Goal: Information Seeking & Learning: Learn about a topic

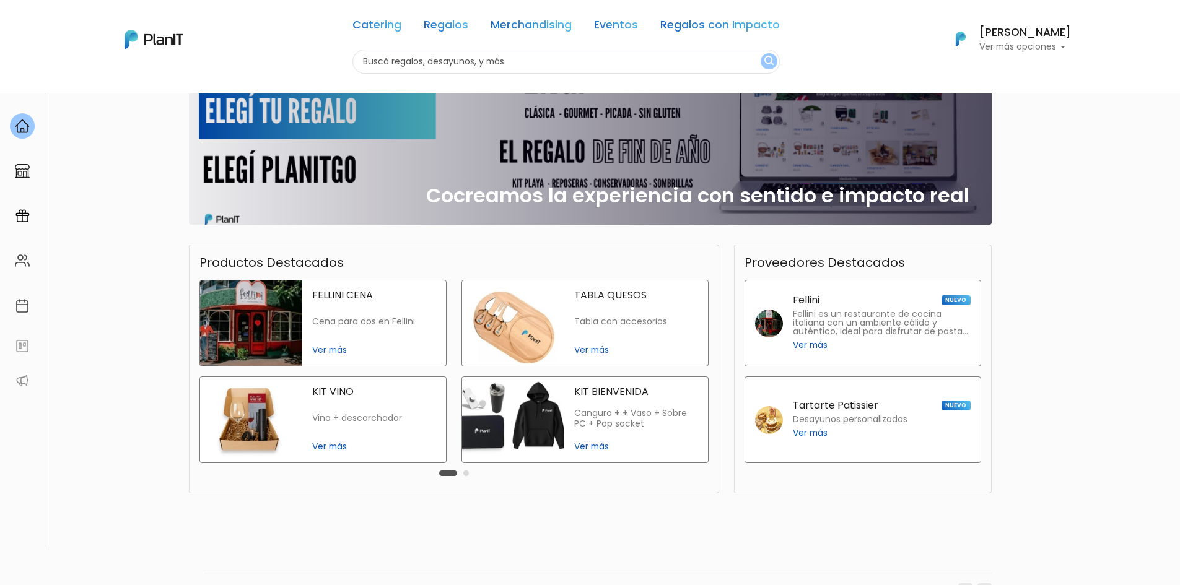
scroll to position [164, 0]
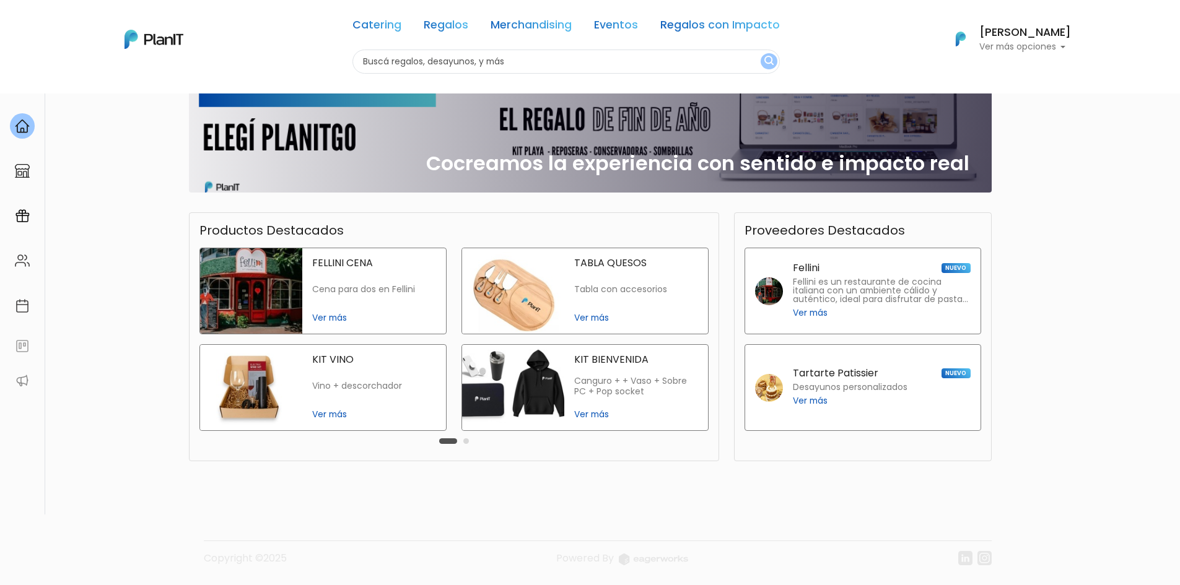
click at [460, 26] on link "Regalos" at bounding box center [446, 27] width 45 height 15
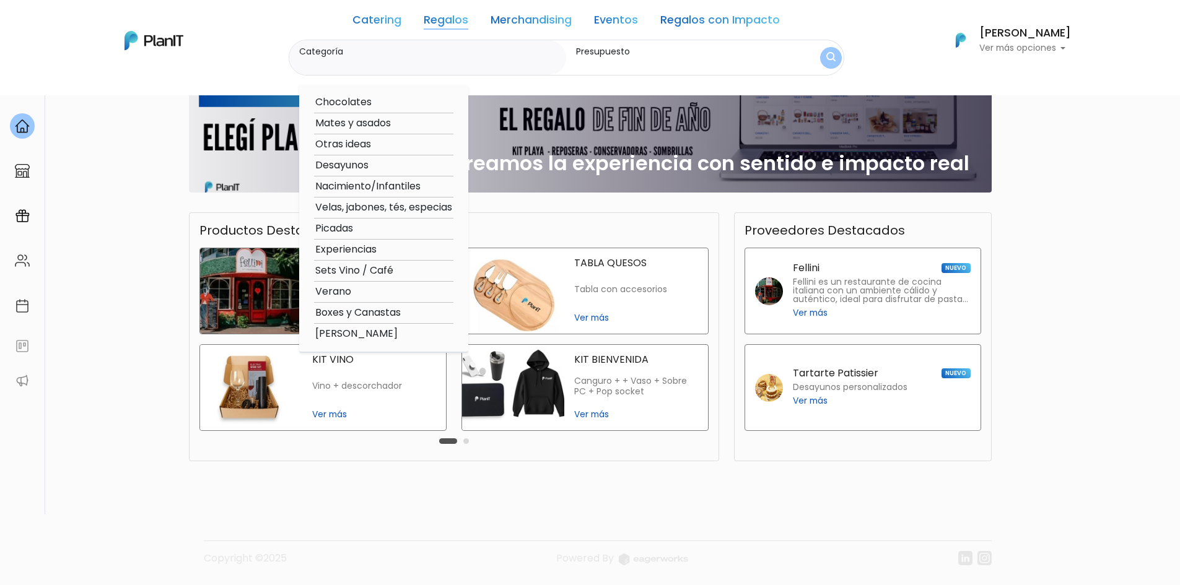
click at [354, 123] on option "Mates y asados" at bounding box center [383, 123] width 139 height 15
type input "Mates y asados"
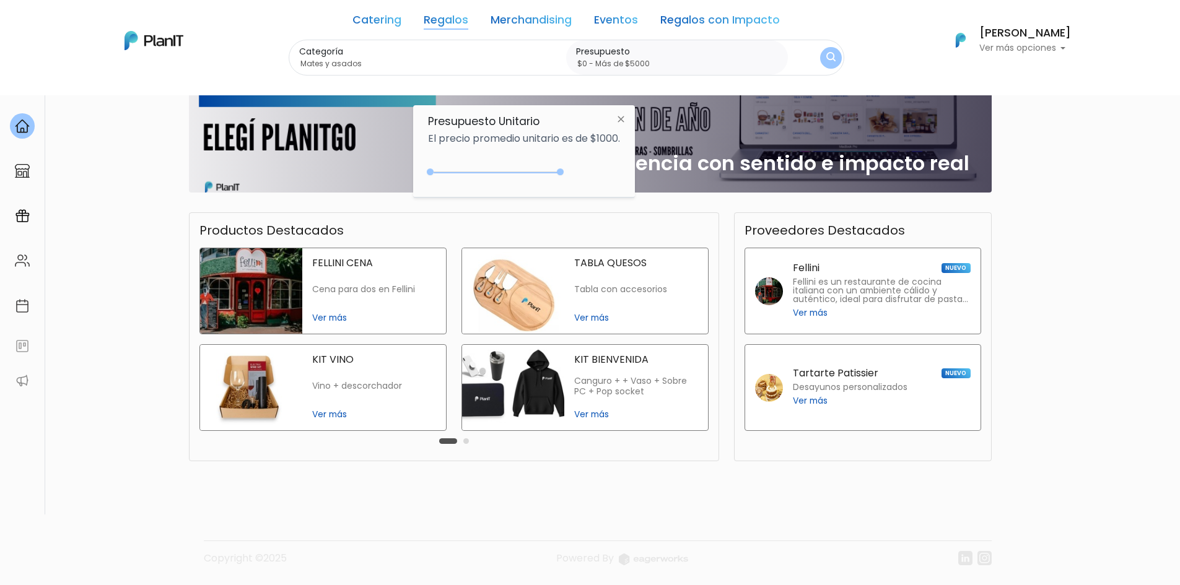
drag, startPoint x: 458, startPoint y: 170, endPoint x: 606, endPoint y: 173, distance: 148.0
click at [600, 173] on div "+$5000 $0 0 : 5000 0 5000 0,5000" at bounding box center [524, 174] width 192 height 25
type input "$0 - Más de $5000"
click at [823, 62] on button "submit" at bounding box center [829, 57] width 25 height 25
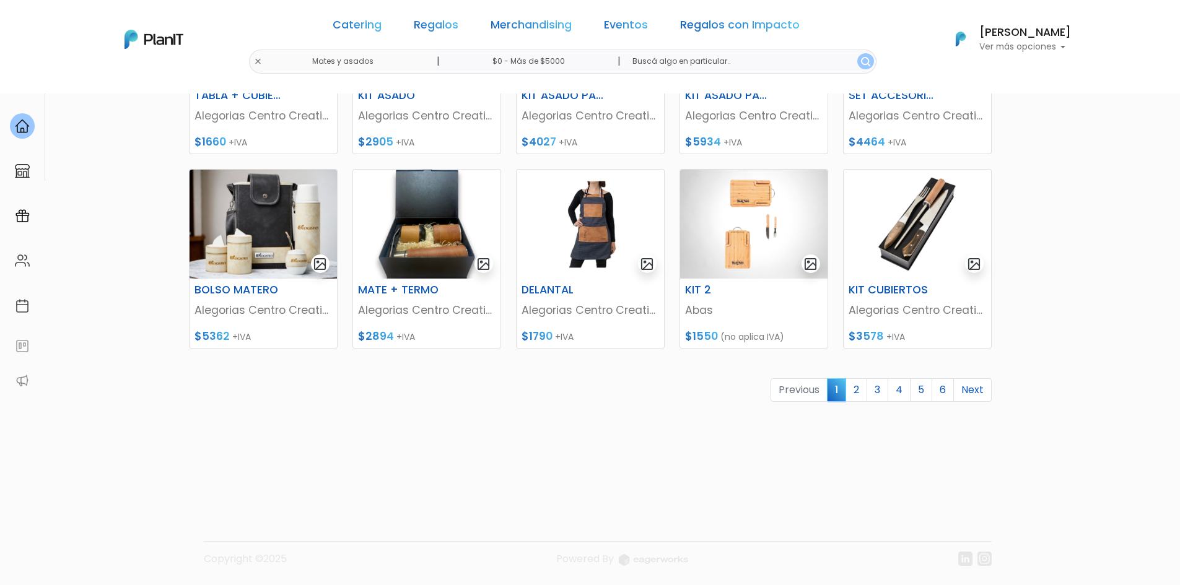
scroll to position [498, 0]
click at [858, 390] on link "2" at bounding box center [856, 390] width 22 height 24
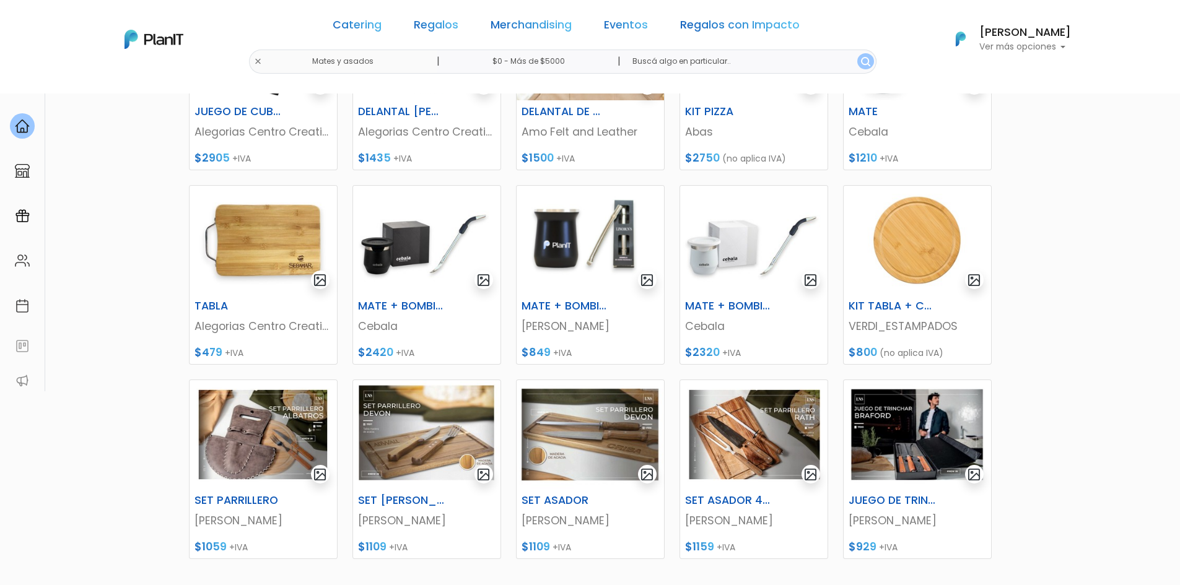
scroll to position [310, 0]
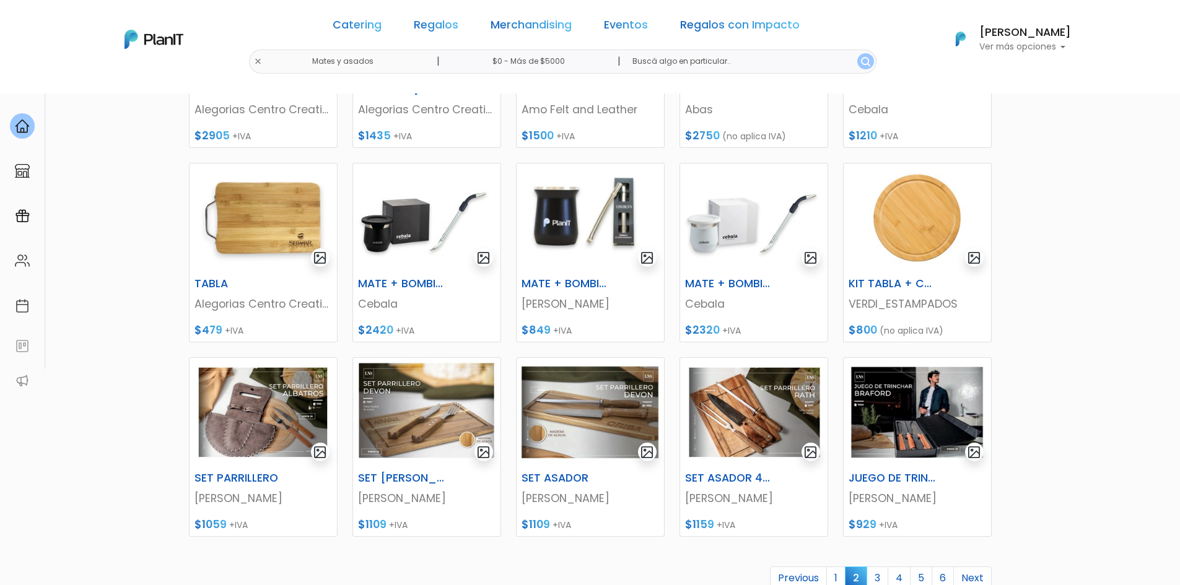
click at [115, 333] on section "89 resultados Regalos Mates y asados Hay 89 opciones Accesorios mate Accesorios…" at bounding box center [590, 226] width 1180 height 887
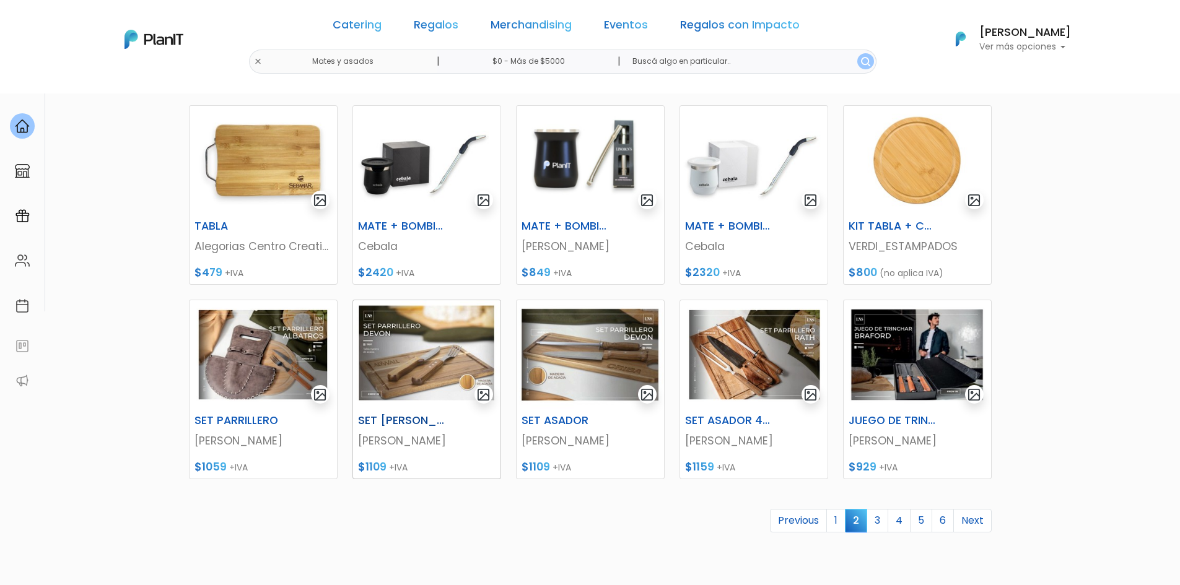
scroll to position [433, 0]
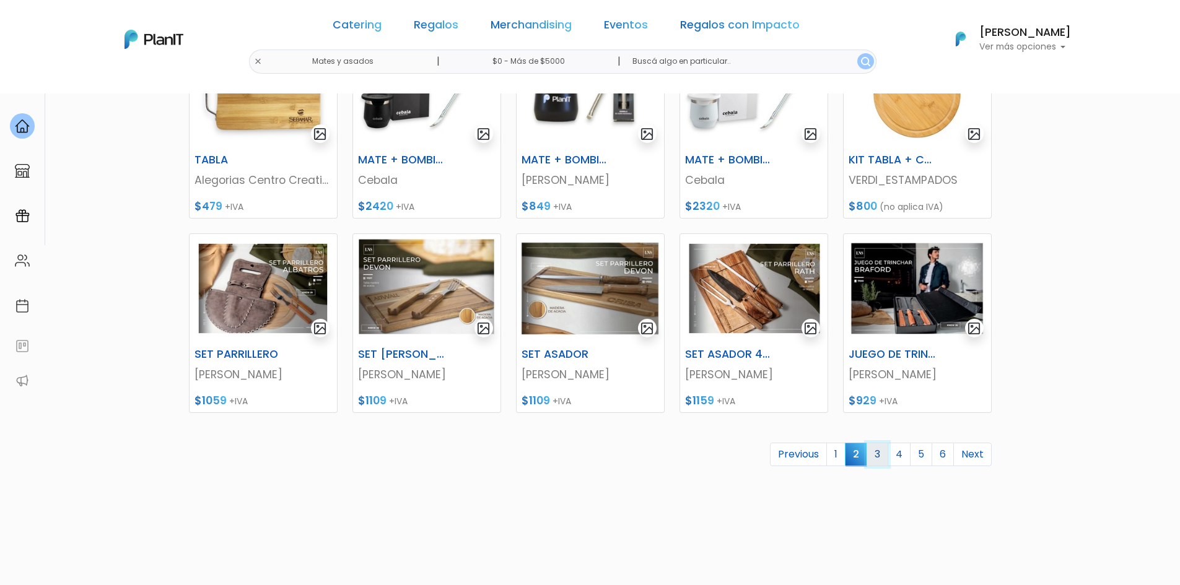
click at [876, 453] on link "3" at bounding box center [877, 455] width 22 height 24
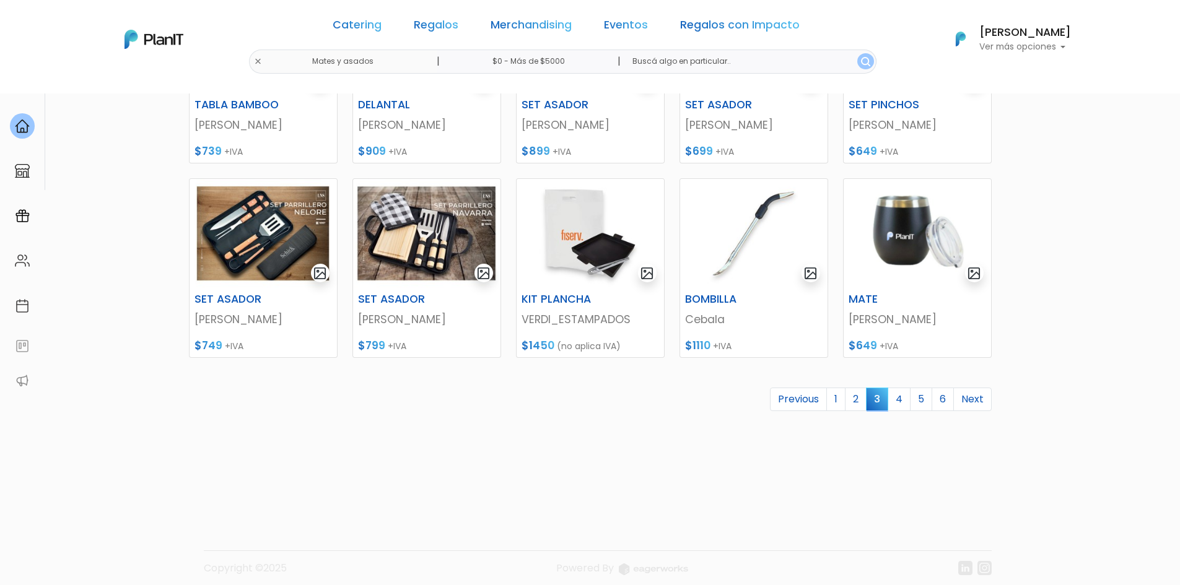
scroll to position [495, 0]
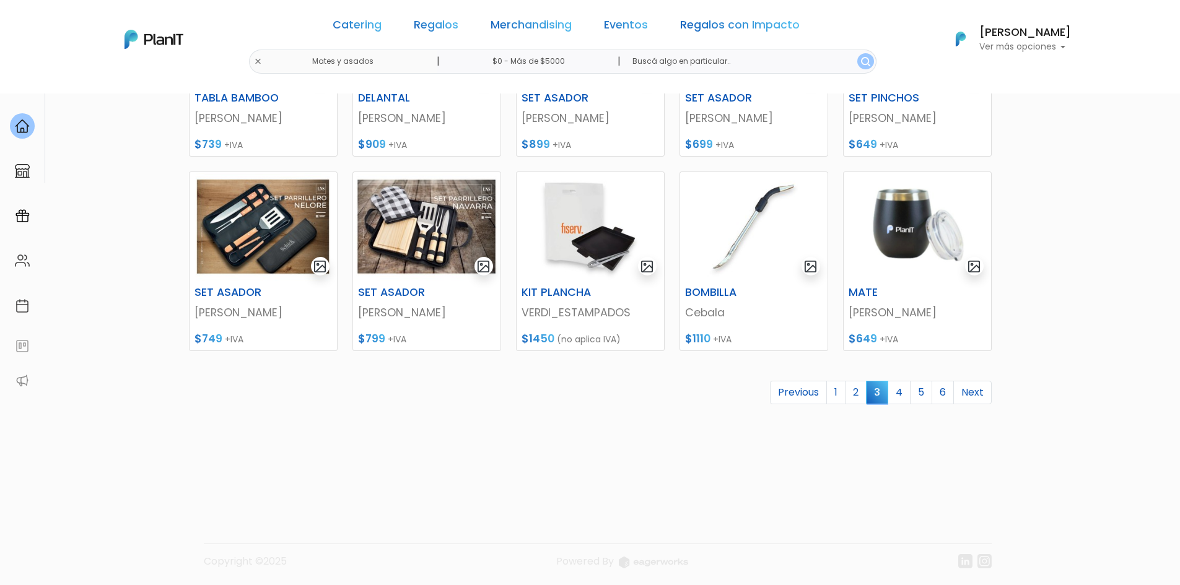
click at [161, 451] on section "89 resultados Regalos Mates y asados Hay 89 opciones Accesorios mate Accesorios…" at bounding box center [590, 41] width 1180 height 887
click at [896, 393] on link "4" at bounding box center [898, 393] width 23 height 24
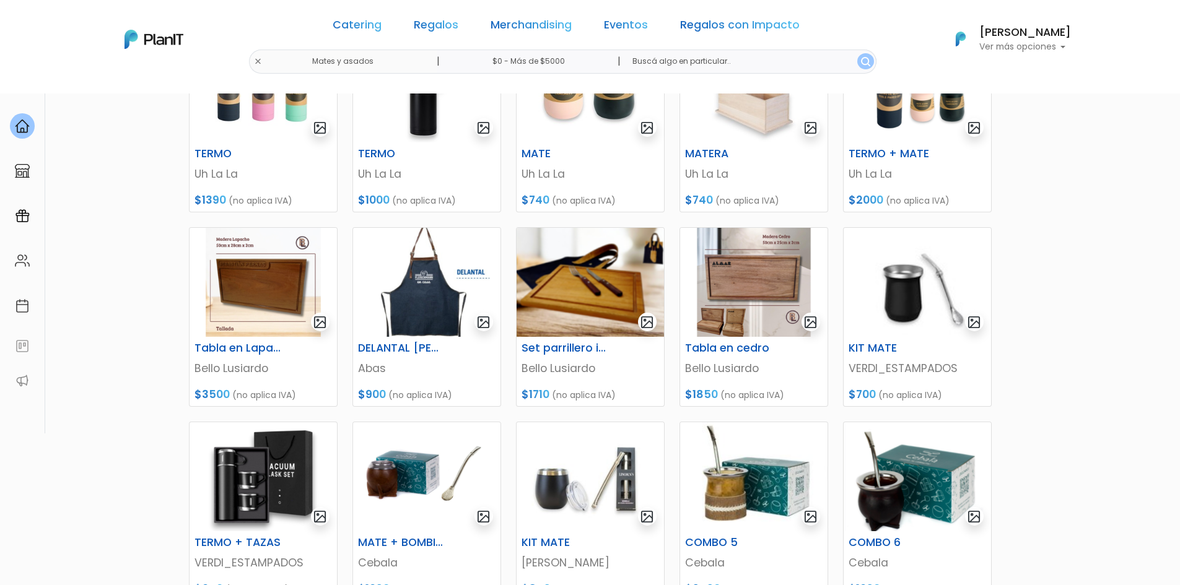
scroll to position [248, 0]
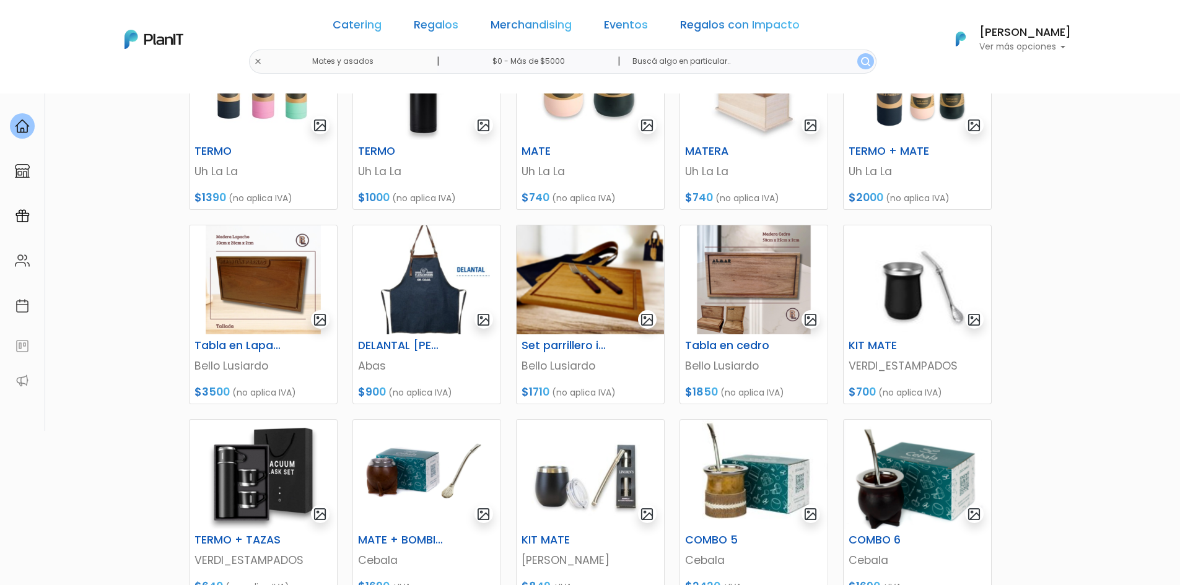
drag, startPoint x: 72, startPoint y: 329, endPoint x: 103, endPoint y: 352, distance: 37.7
click at [72, 330] on section "89 resultados Regalos Mates y asados Hay 89 opciones Accesorios mate Accesorios…" at bounding box center [590, 288] width 1180 height 887
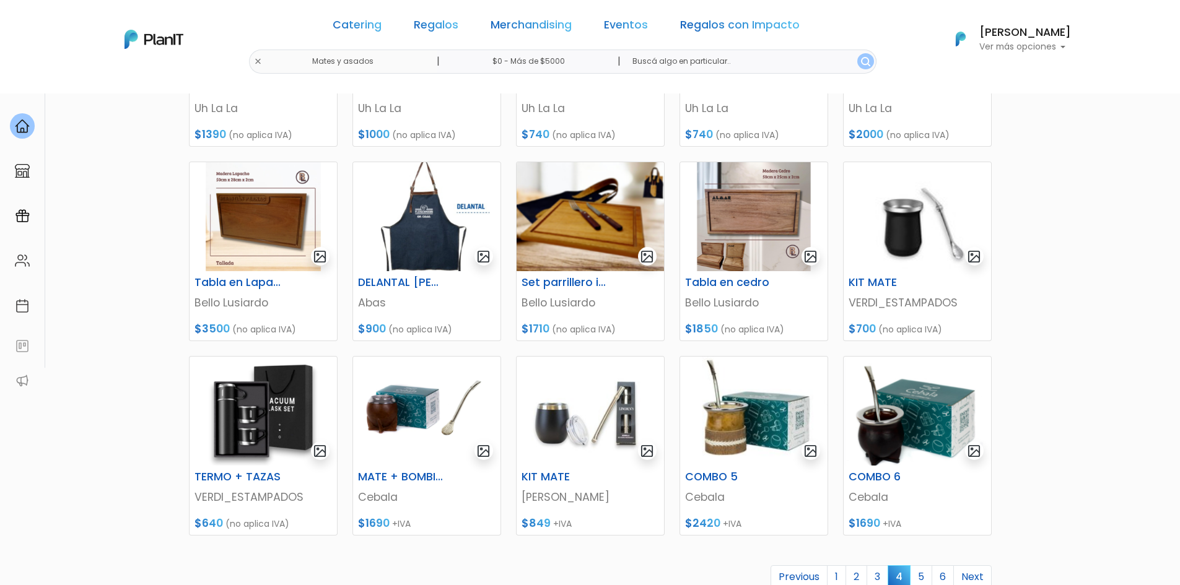
scroll to position [498, 0]
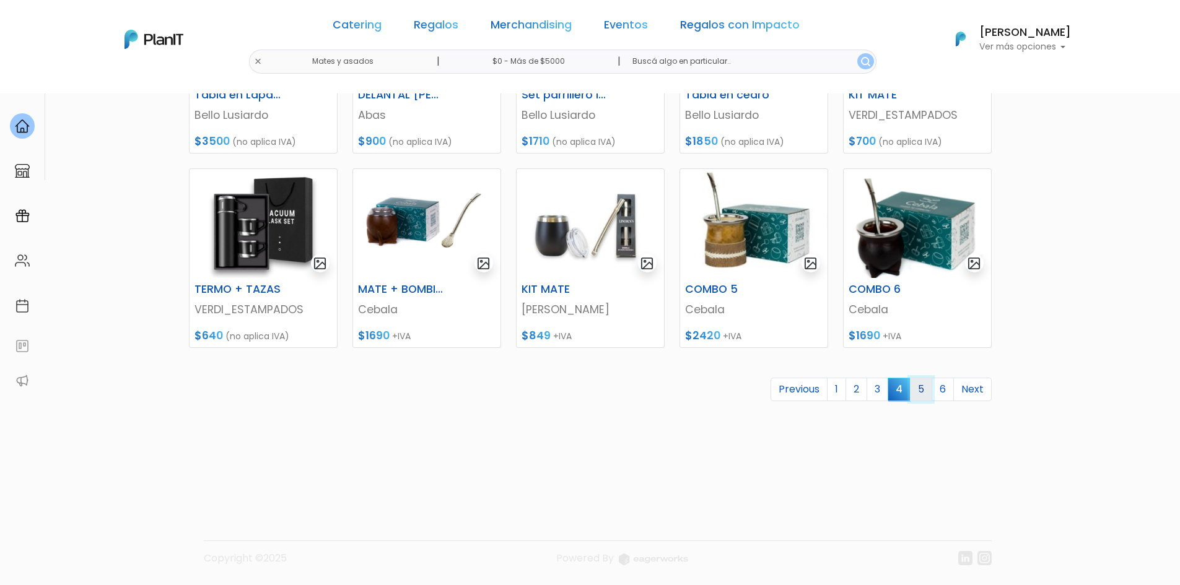
click at [921, 385] on link "5" at bounding box center [921, 390] width 22 height 24
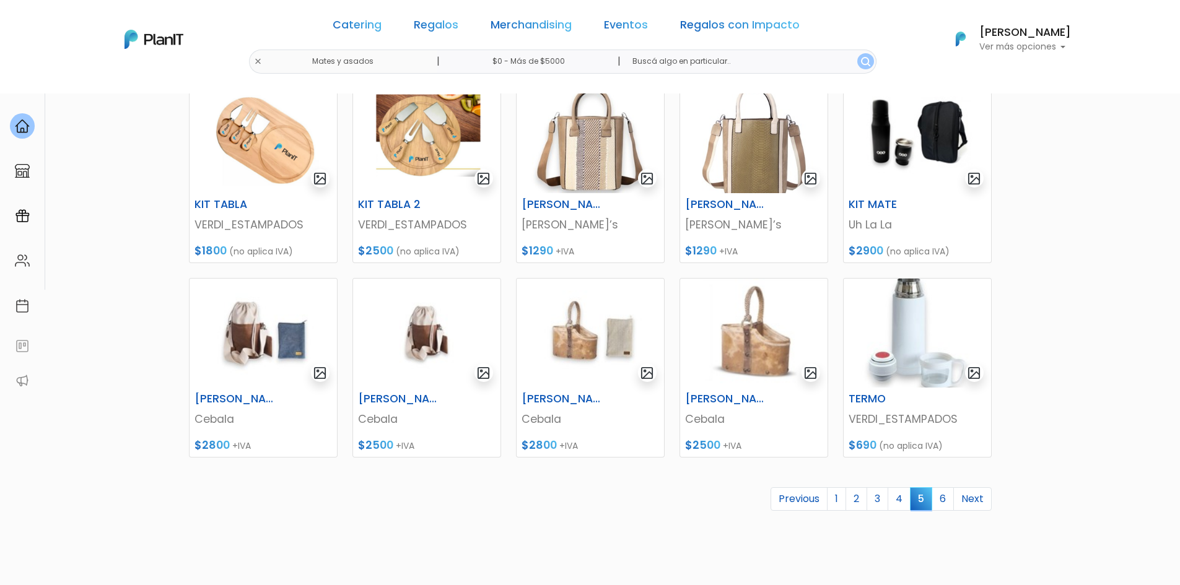
scroll to position [495, 0]
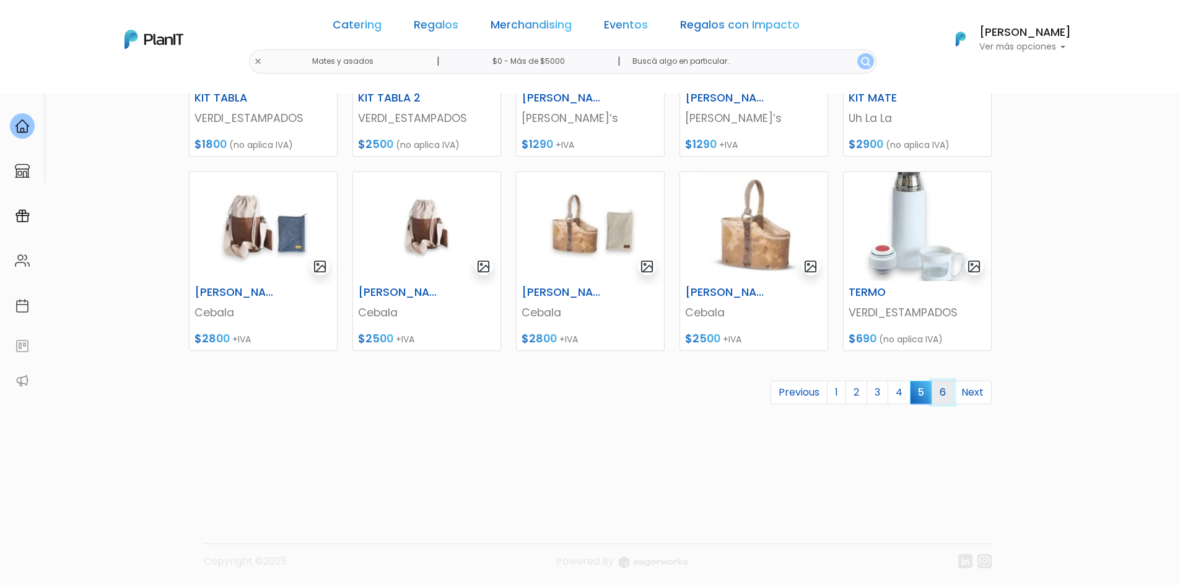
click at [945, 390] on link "6" at bounding box center [942, 393] width 22 height 24
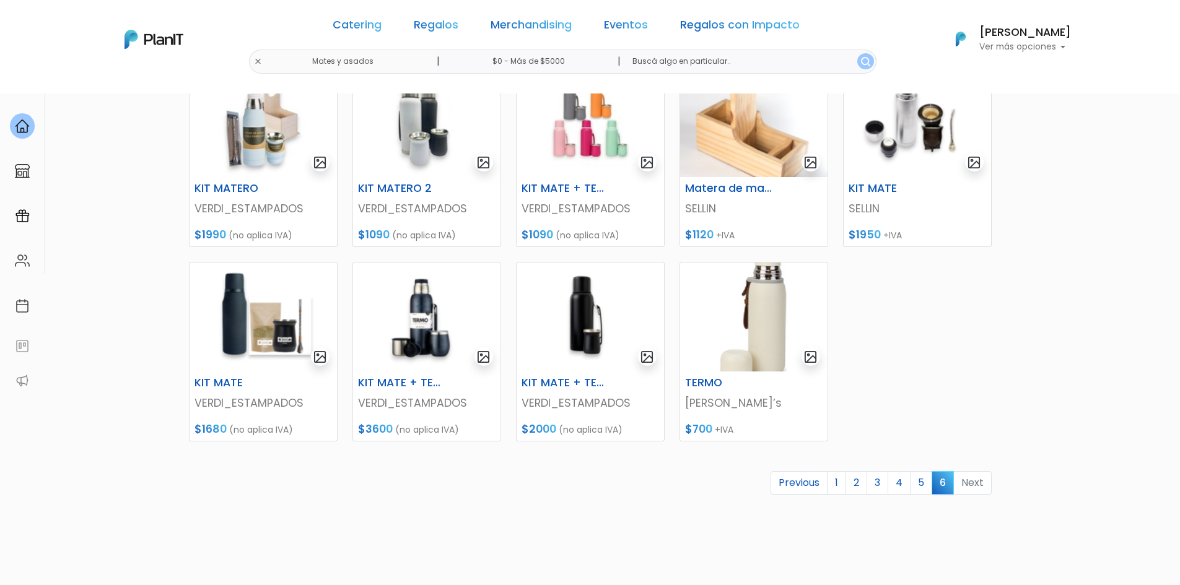
scroll to position [433, 0]
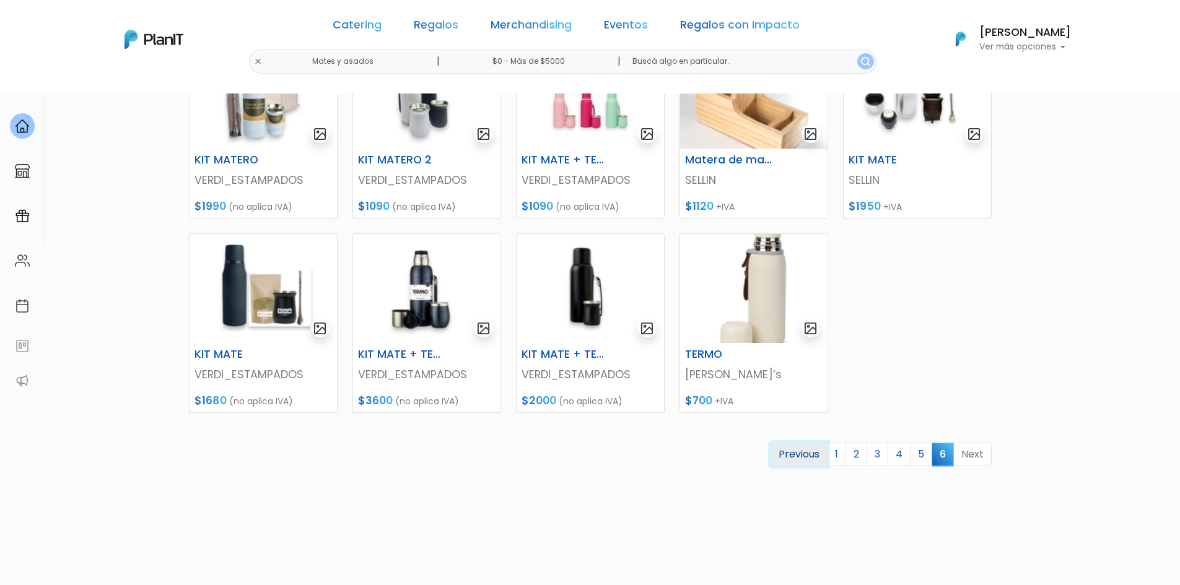
click at [811, 453] on link "Previous" at bounding box center [798, 455] width 57 height 24
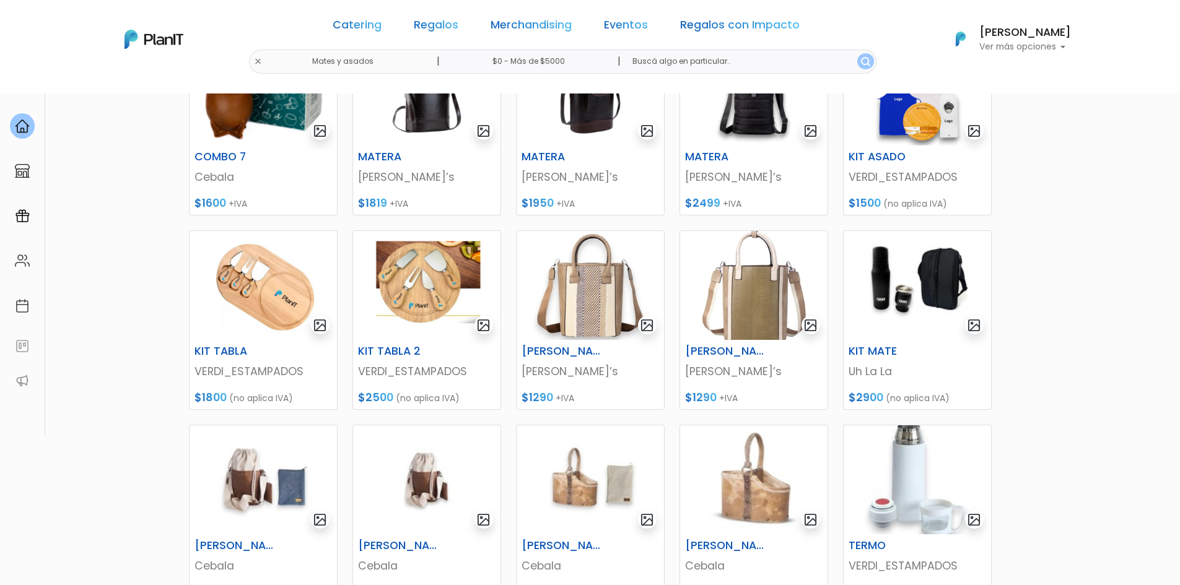
scroll to position [433, 0]
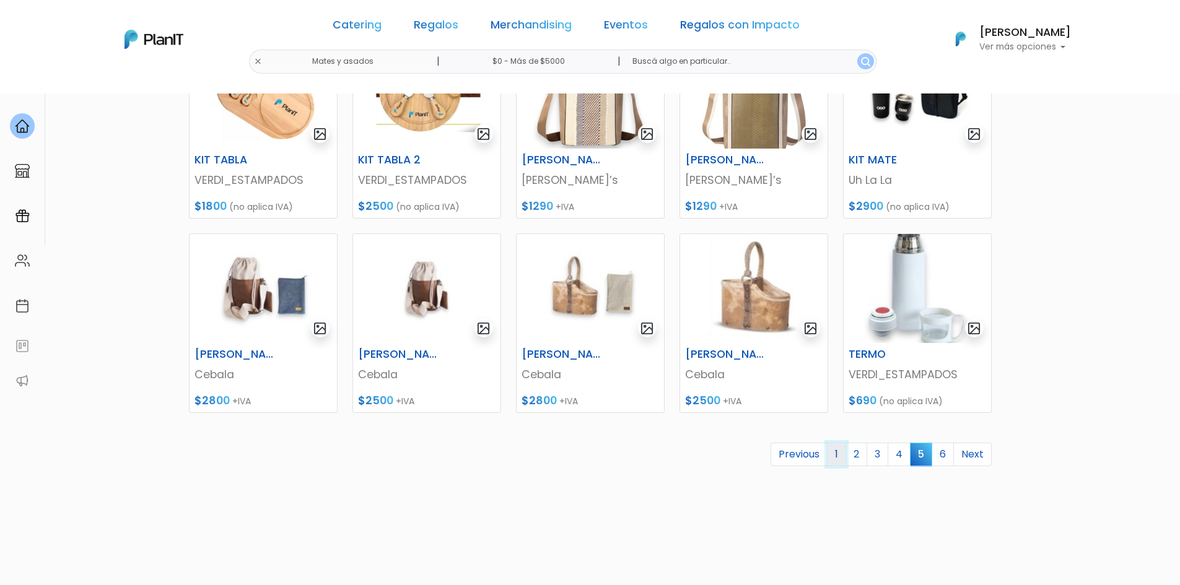
click at [834, 455] on link "1" at bounding box center [836, 455] width 19 height 24
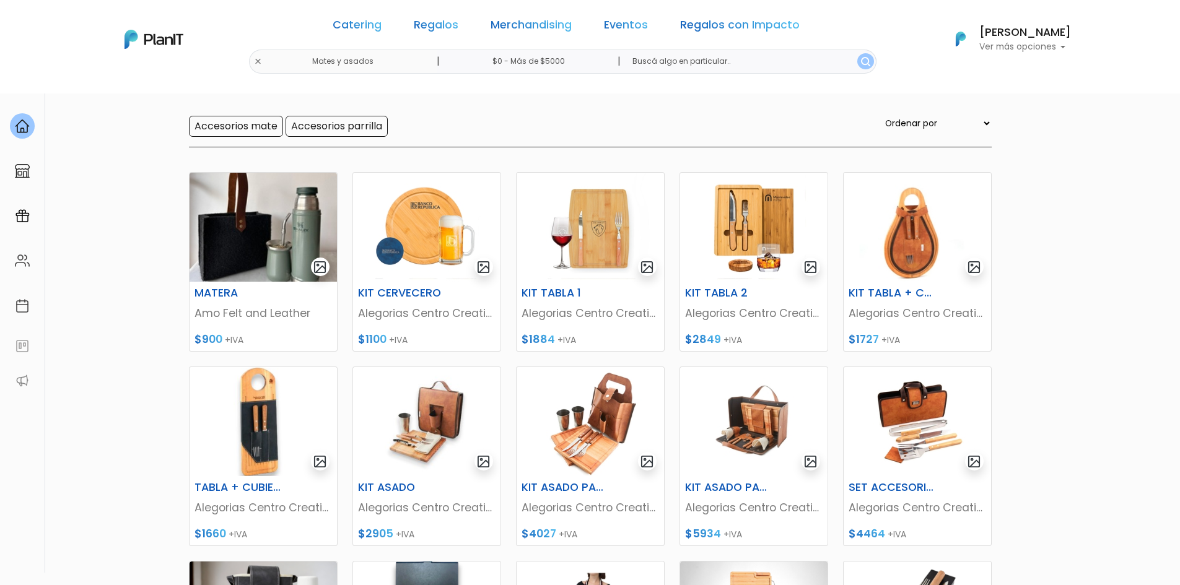
scroll to position [248, 0]
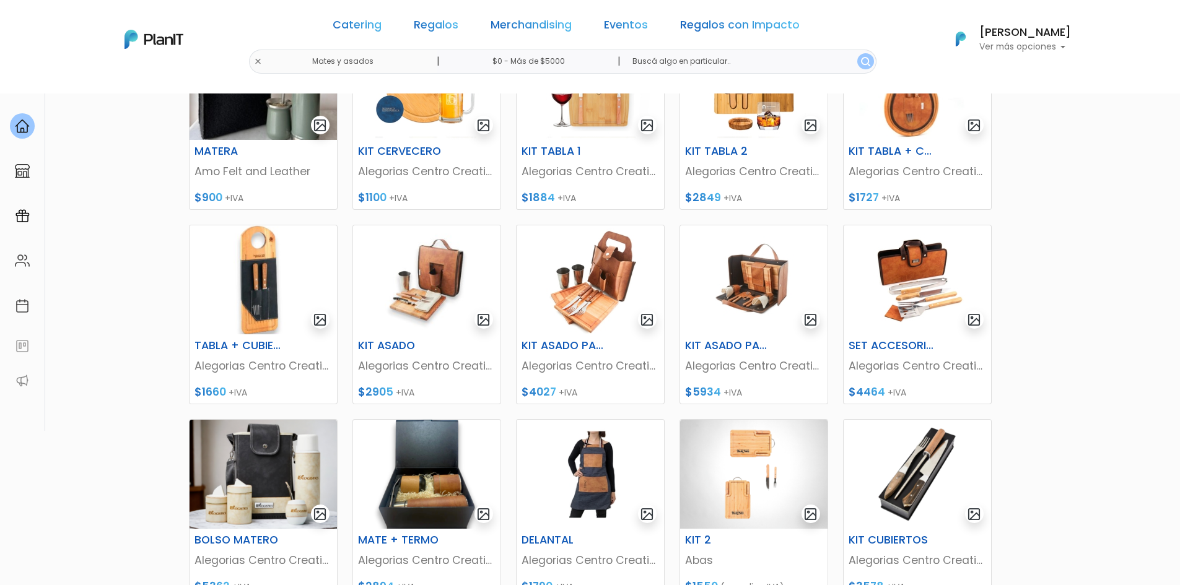
click at [114, 337] on section "89 resultados Regalos Mates y asados Hay 89 opciones Accesorios mate Accesorios…" at bounding box center [590, 288] width 1180 height 887
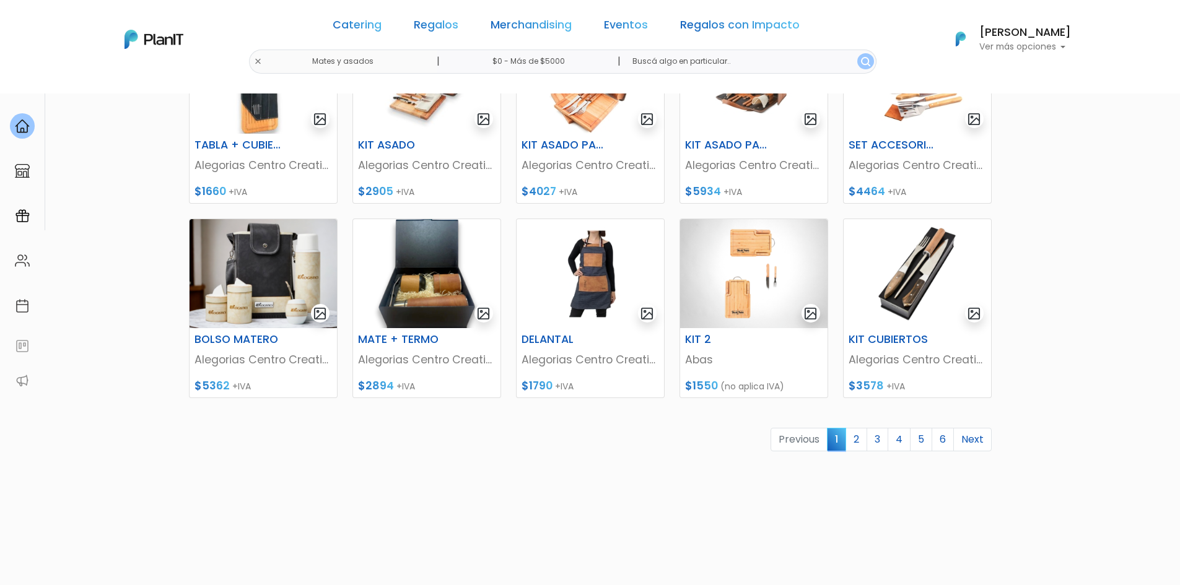
scroll to position [495, 0]
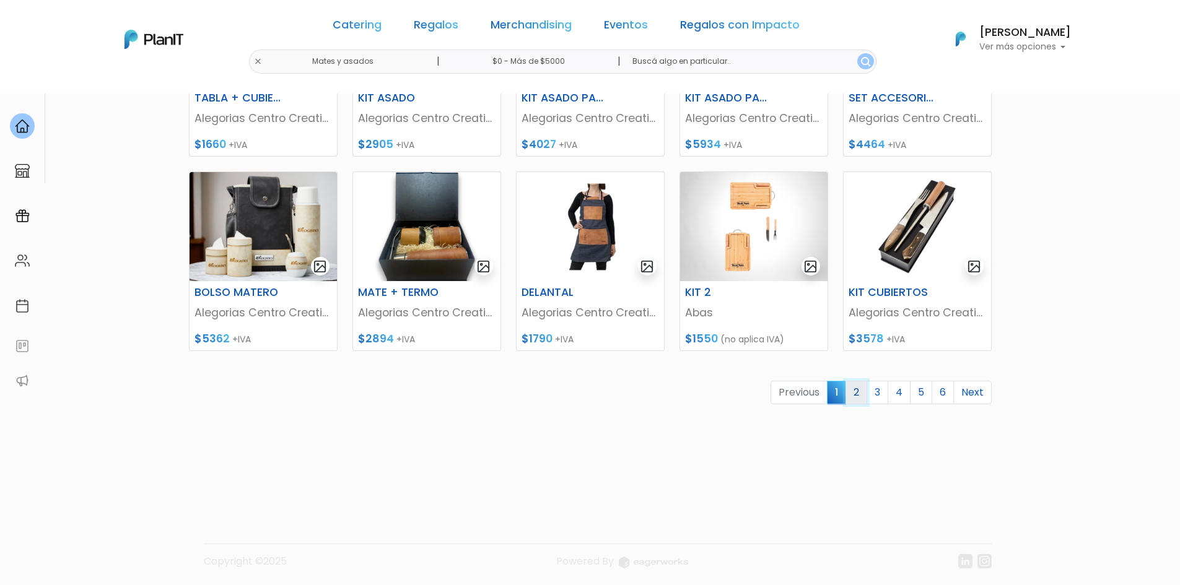
click at [849, 389] on link "2" at bounding box center [856, 393] width 22 height 24
